Goal: Transaction & Acquisition: Purchase product/service

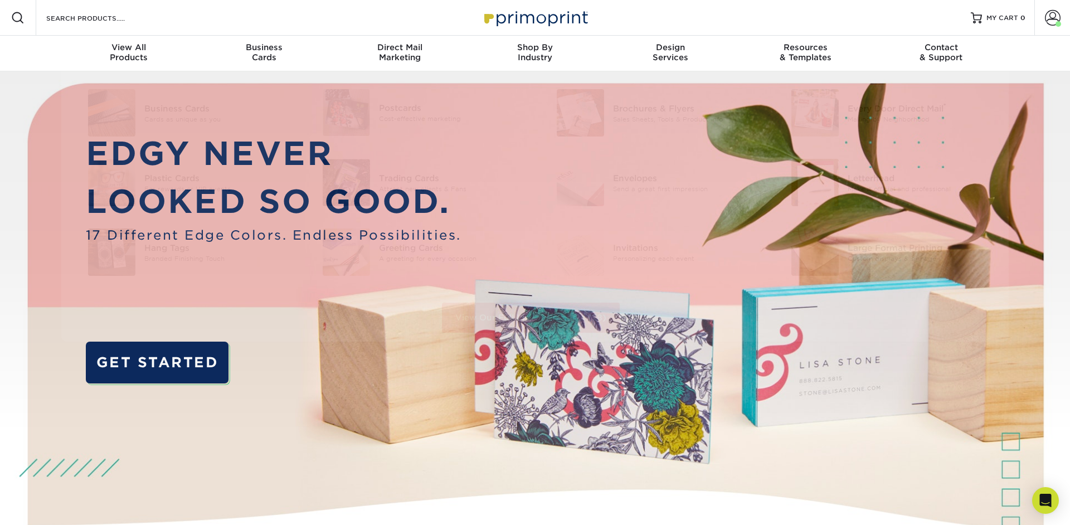
click at [108, 11] on form "Search Products" at bounding box center [99, 17] width 109 height 13
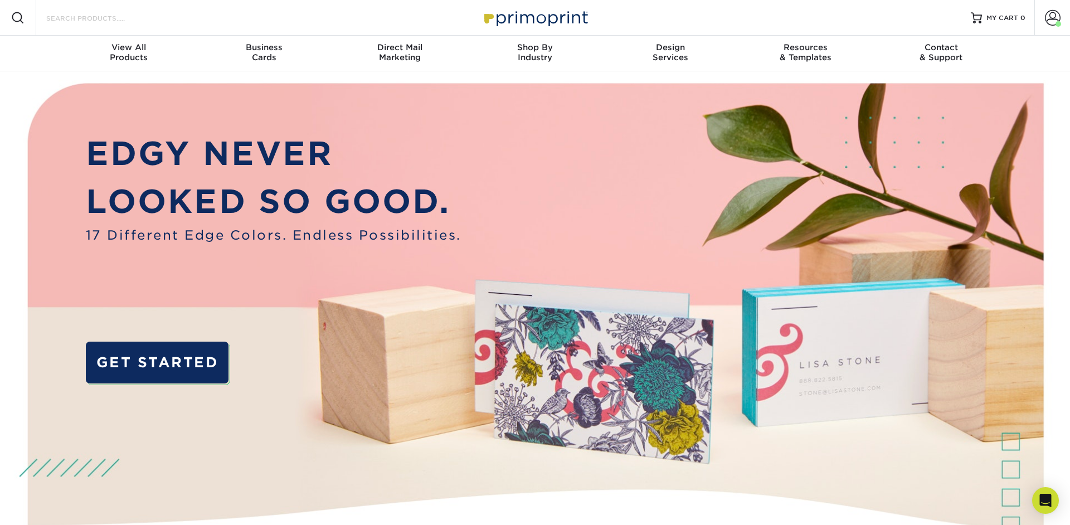
click at [100, 18] on input "Search Products" at bounding box center [99, 17] width 109 height 13
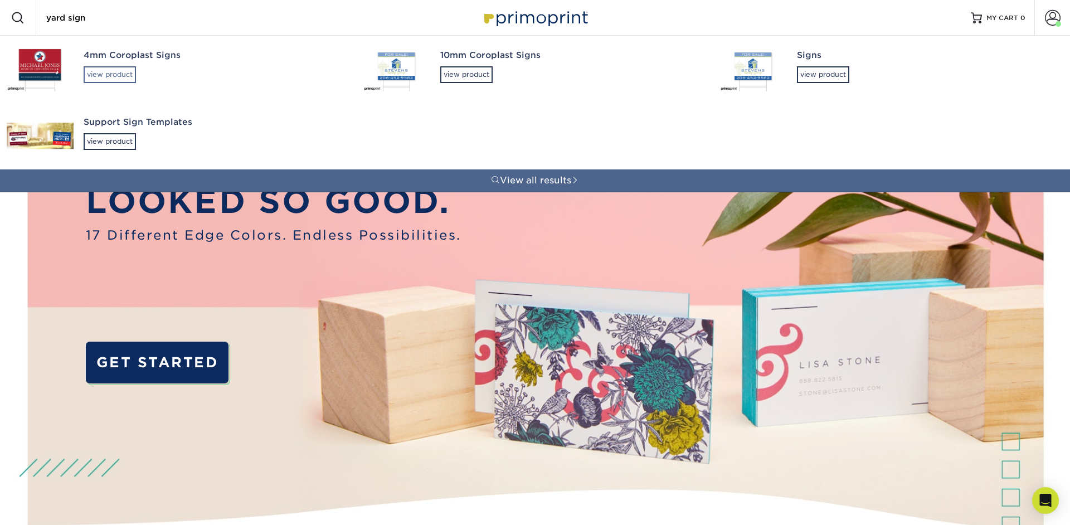
type input "yard sign"
click at [110, 72] on div "view product" at bounding box center [110, 74] width 52 height 17
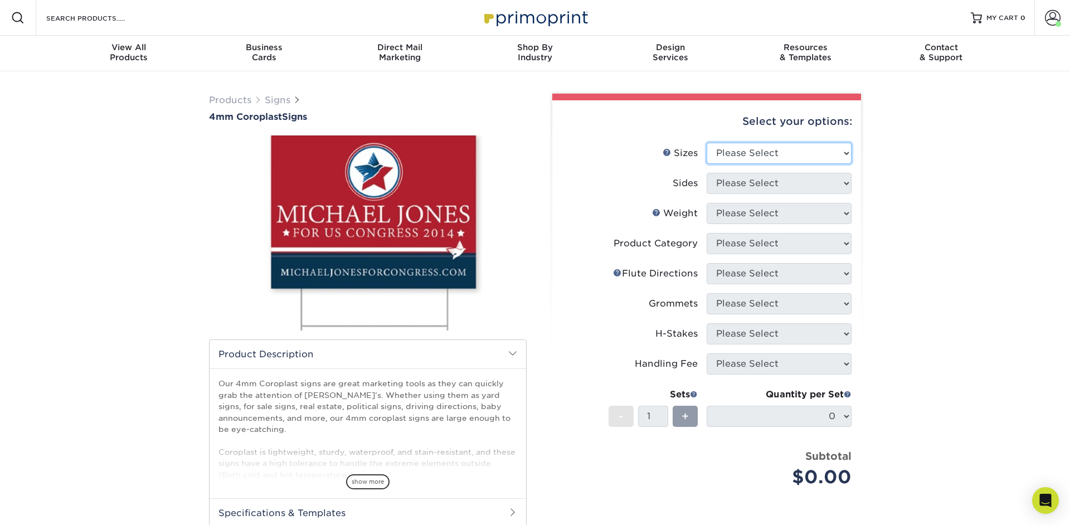
select select "18.00x24.00"
click option "18" x 24"" at bounding box center [0, 0] width 0 height 0
select select "13abbda7-1d64-4f25-8bb2-c179b224825d"
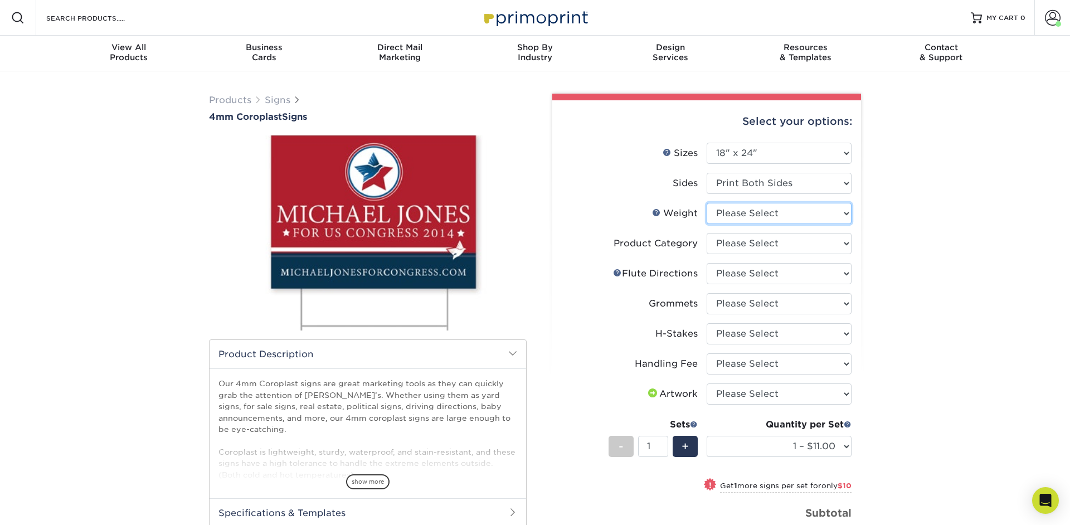
select select "4CORO"
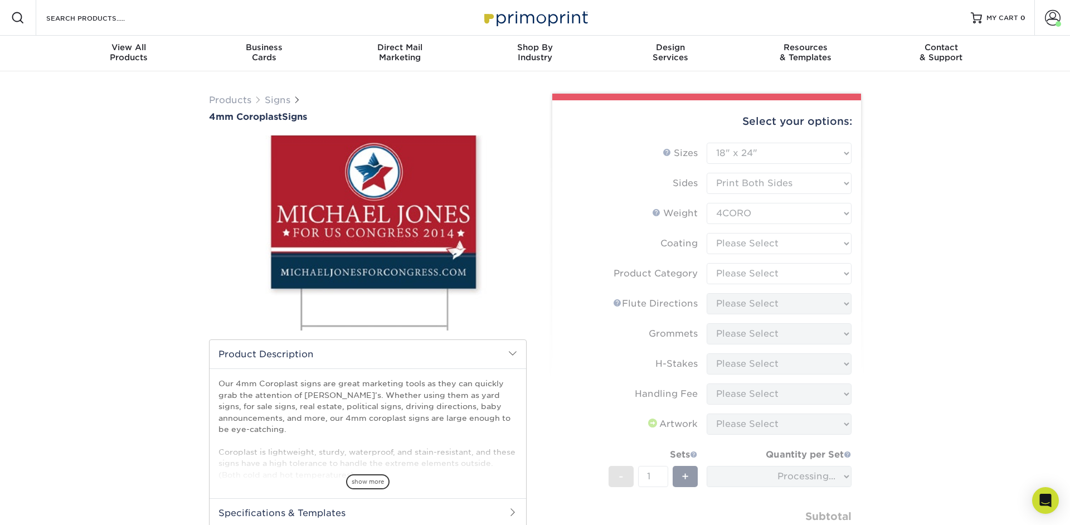
click at [791, 238] on form "Sizes Help Sizes Please Select 12" x 18" 18" x 24" 24" x 24" 24" x 36" Sides Pl…" at bounding box center [706, 358] width 291 height 431
click at [791, 243] on form "Sizes Help Sizes Please Select 12" x 18" 18" x 24" 24" x 24" 24" x 36" Sides Pl…" at bounding box center [706, 358] width 291 height 431
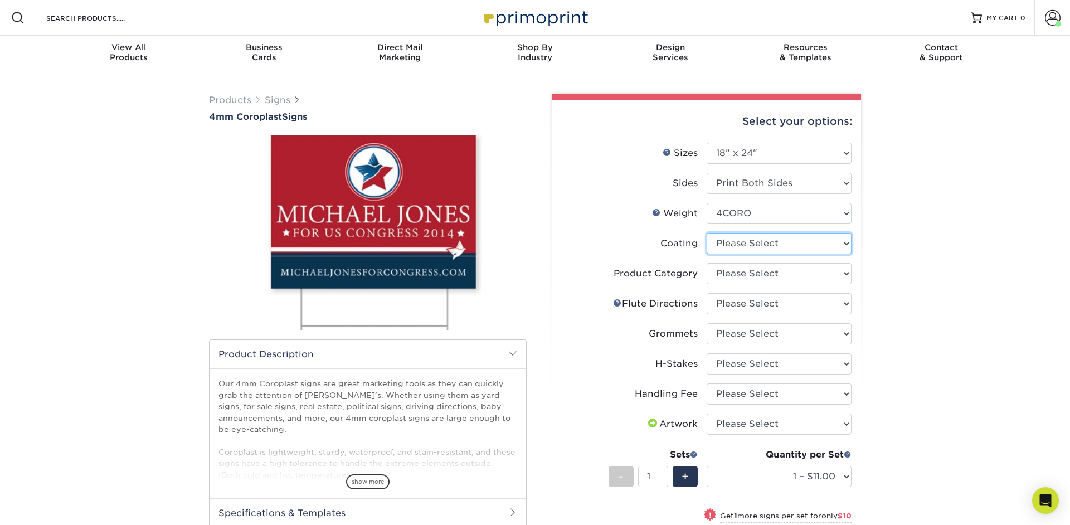
select select "3e7618de-abca-4bda-9f97-8b9129e913d8"
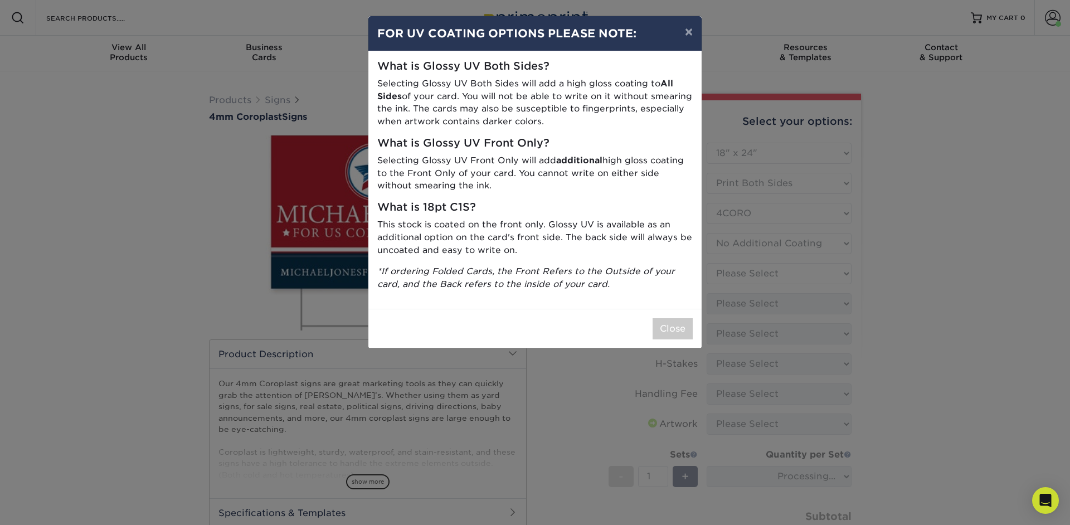
click at [760, 271] on div "× FOR UV COATING OPTIONS PLEASE NOTE: What is Glossy UV Both Sides? Selecting G…" at bounding box center [535, 262] width 1070 height 525
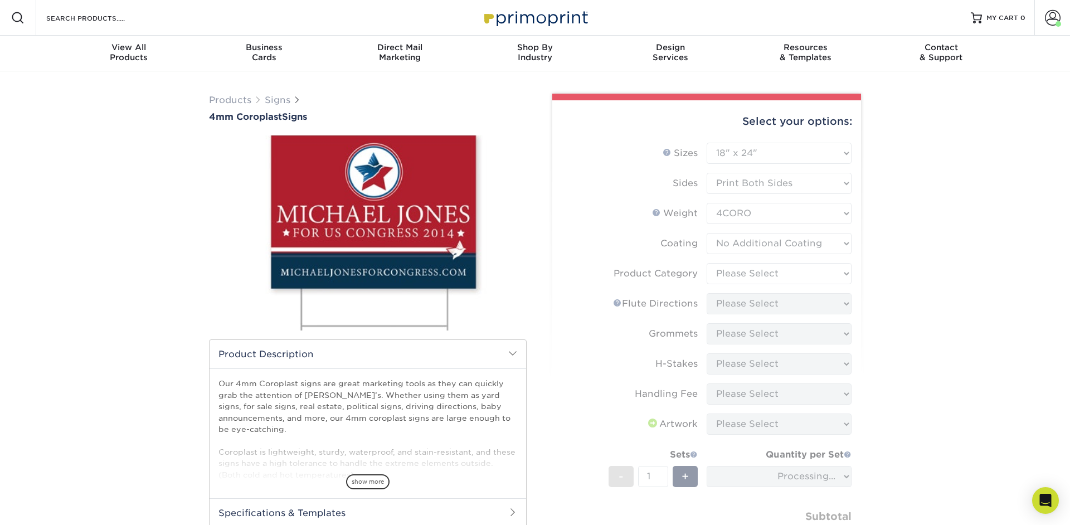
click at [777, 273] on form "Sizes Help Sizes Please Select 12" x 18" 18" x 24" 24" x 24" 24" x 36" Sides Pl…" at bounding box center [706, 358] width 291 height 431
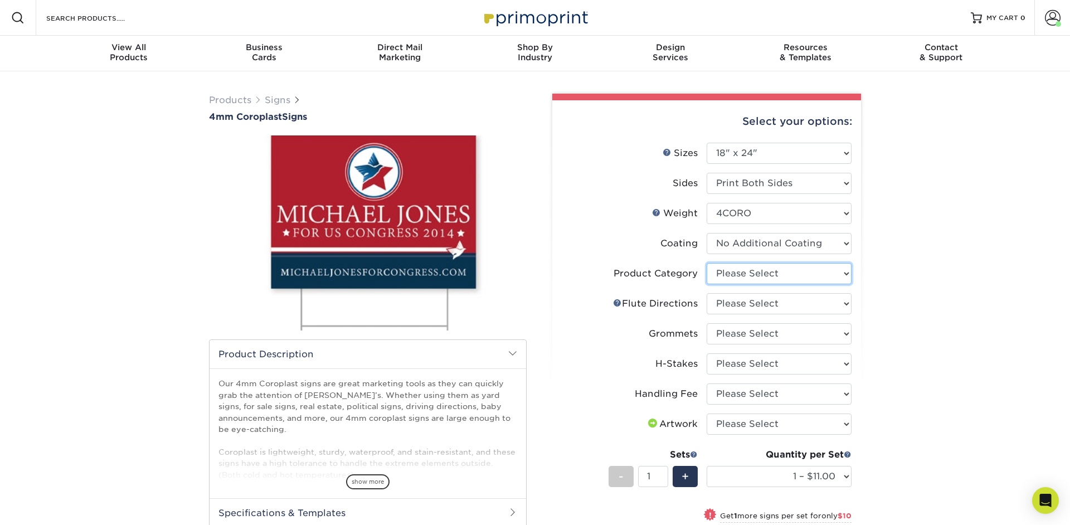
select select "b3582ed5-6912-492c-8440-2cc51afdb8e1"
click option "Coroplast Signs" at bounding box center [0, 0] width 0 height 0
click option "Flute Direction (Horizontal)" at bounding box center [0, 0] width 0 height 0
select select "b9474d6d-25b7-40b8-b284-85b7690982f8"
click option "Flute Direction (Vertical)" at bounding box center [0, 0] width 0 height 0
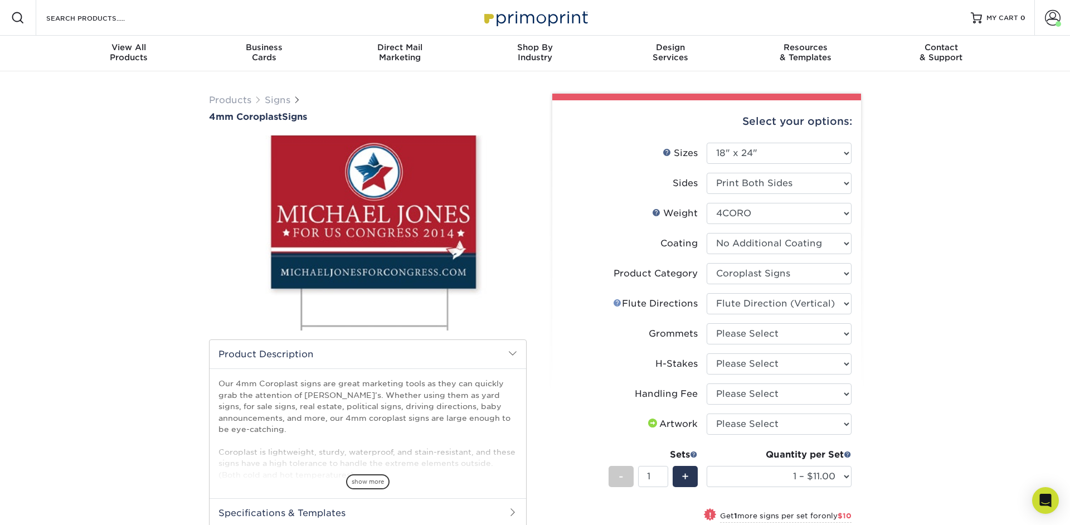
click at [618, 304] on link "Flute Help" at bounding box center [617, 302] width 9 height 9
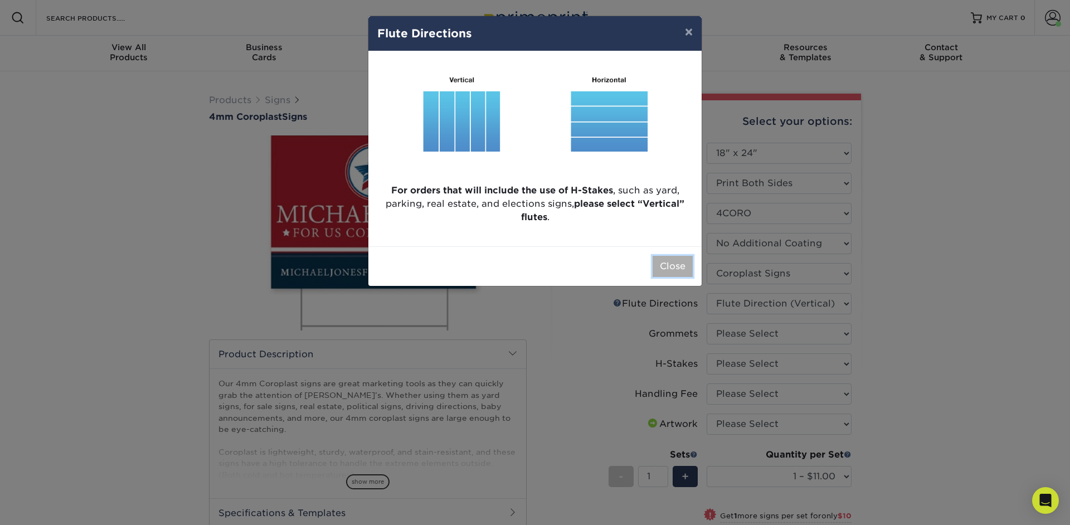
click at [670, 268] on button "Close" at bounding box center [672, 266] width 40 height 21
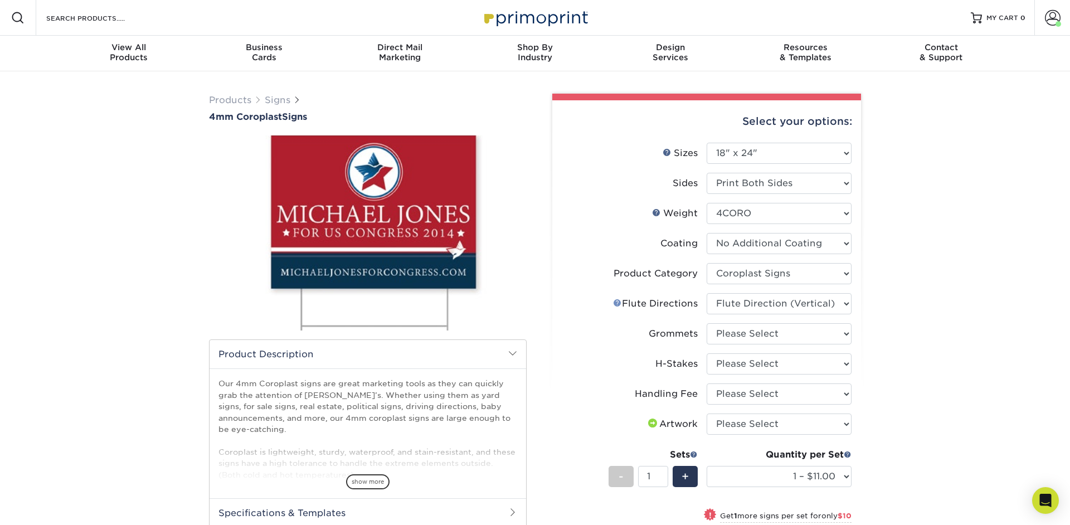
click at [613, 300] on link "Flute Help" at bounding box center [617, 302] width 9 height 9
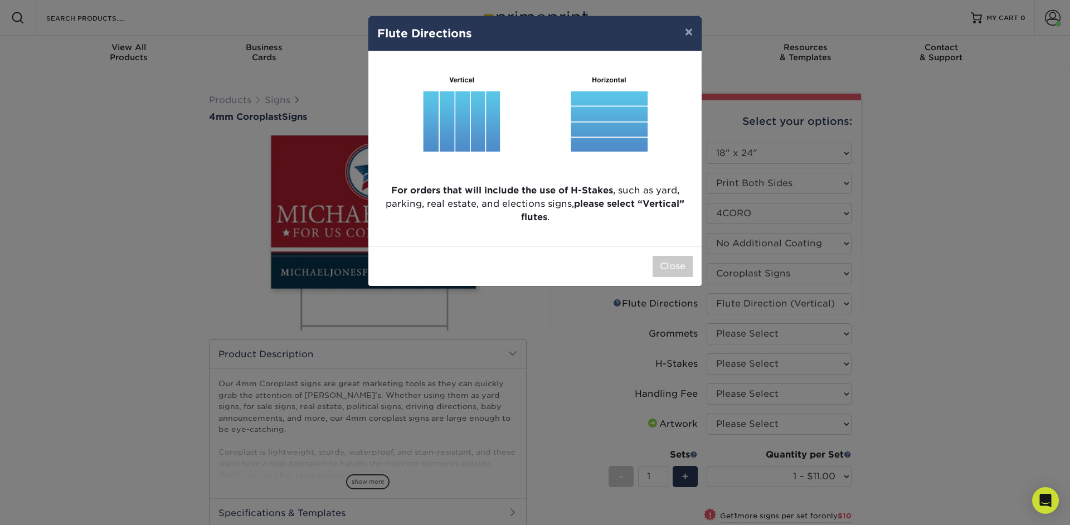
click at [616, 305] on div "× Flute Directions For orders that will include the use of H-Stakes , such as y…" at bounding box center [535, 262] width 1070 height 525
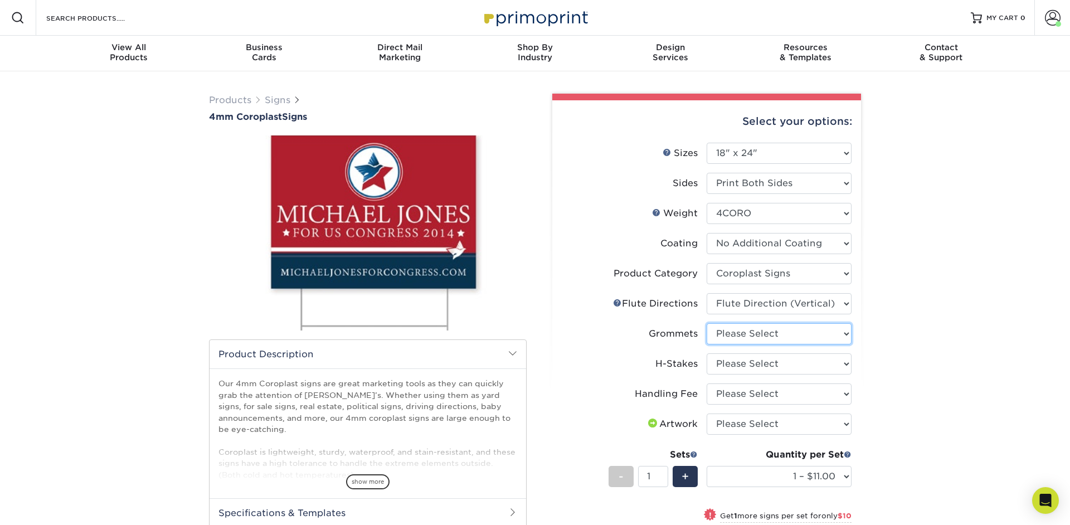
select select "90d329df-db80-4206-b821-ff9d3f363977"
click option "No Grommets" at bounding box center [0, 0] width 0 height 0
select select "8c85e97e-8b3a-46d2-b88d-acee5fa20222"
click option "Yes" at bounding box center [0, 0] width 0 height 0
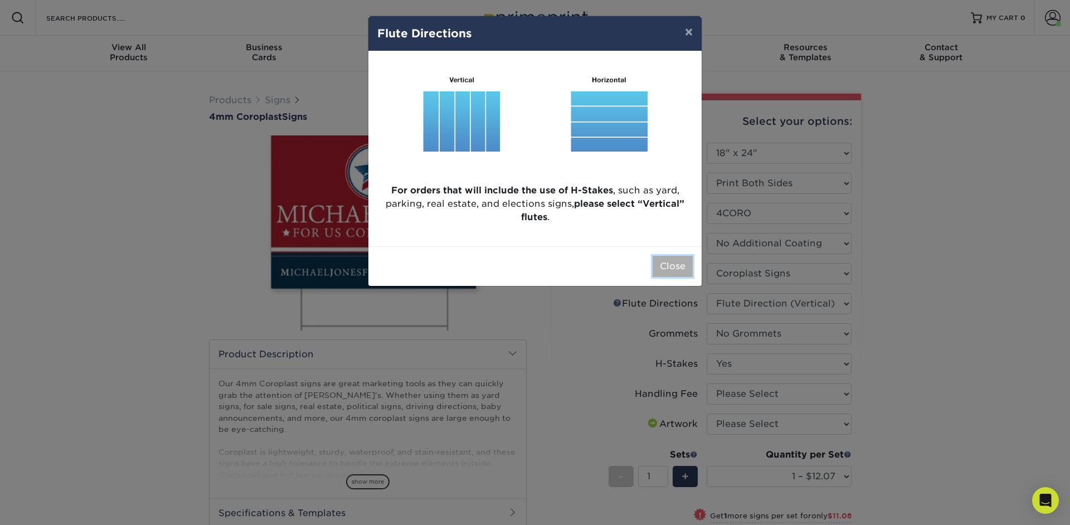
click at [674, 267] on button "Close" at bounding box center [672, 266] width 40 height 21
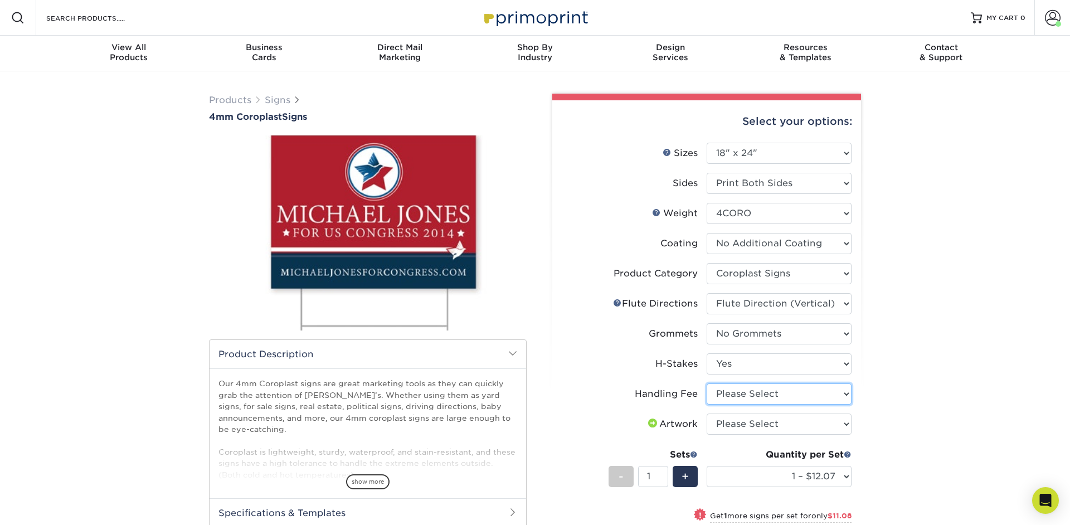
select select "ab74c079-444c-4260-ae6a-e09bdee8073c"
click option "Handling Fee" at bounding box center [0, 0] width 0 height 0
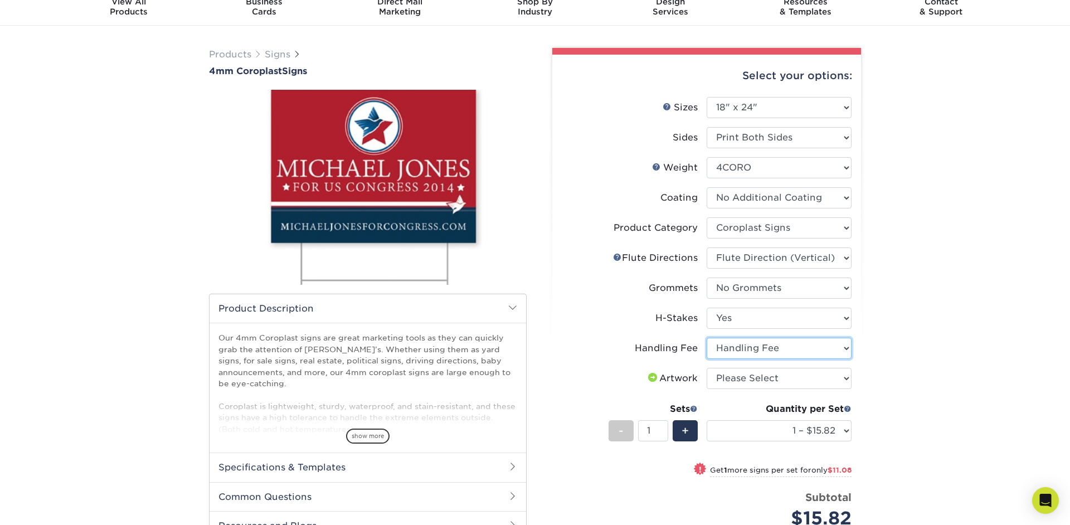
scroll to position [80, 0]
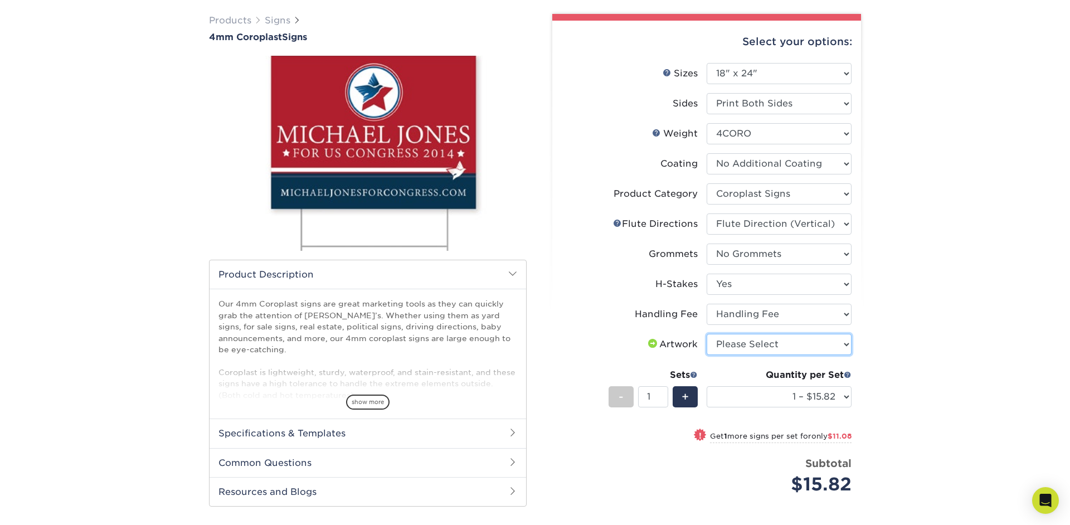
select select "upload"
click option "I will upload files" at bounding box center [0, 0] width 0 height 0
click at [706, 386] on select "1 – $15.82 2 – $26.90 3 – $38.97 4 – $46.29 5 – $58.37 6 – $69.44 7 – $81.51 8 …" at bounding box center [778, 396] width 145 height 21
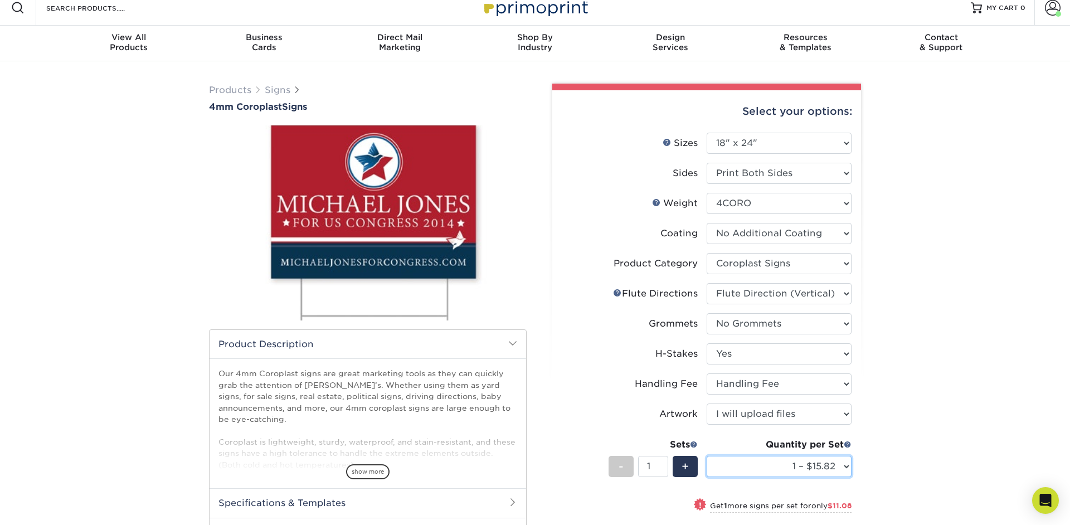
scroll to position [0, 0]
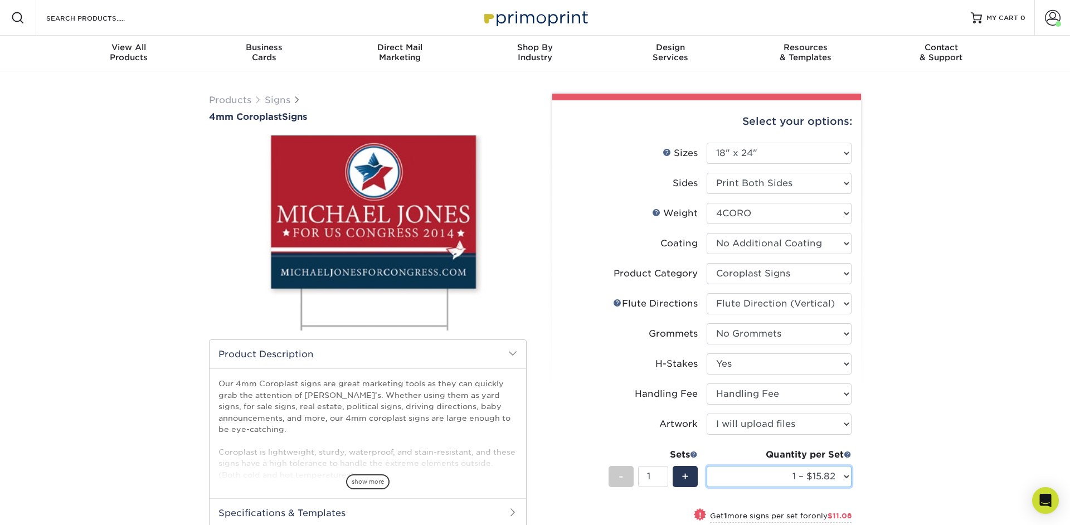
select select "1 – $15.82"
